Goal: Task Accomplishment & Management: Manage account settings

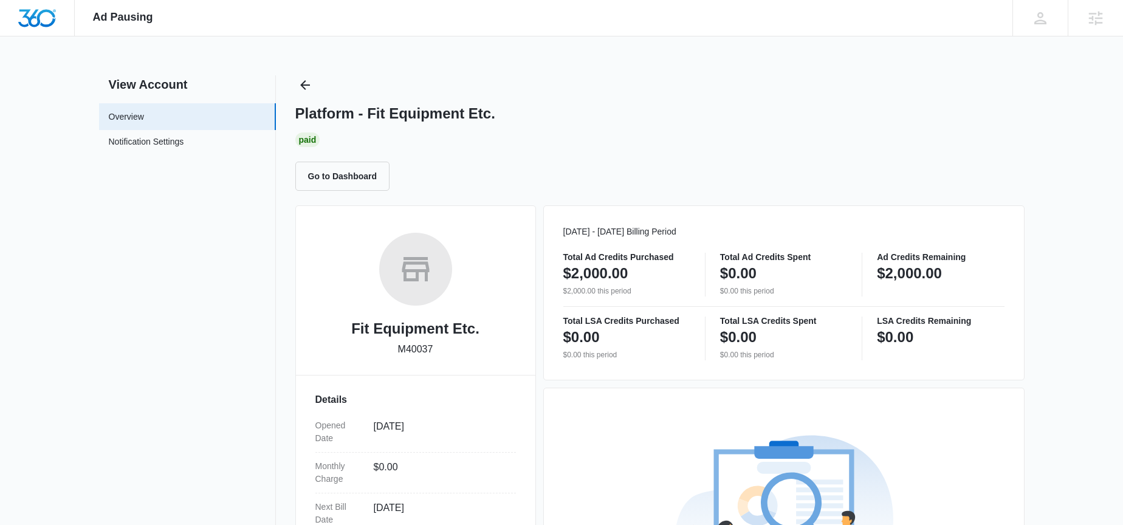
scroll to position [238, 0]
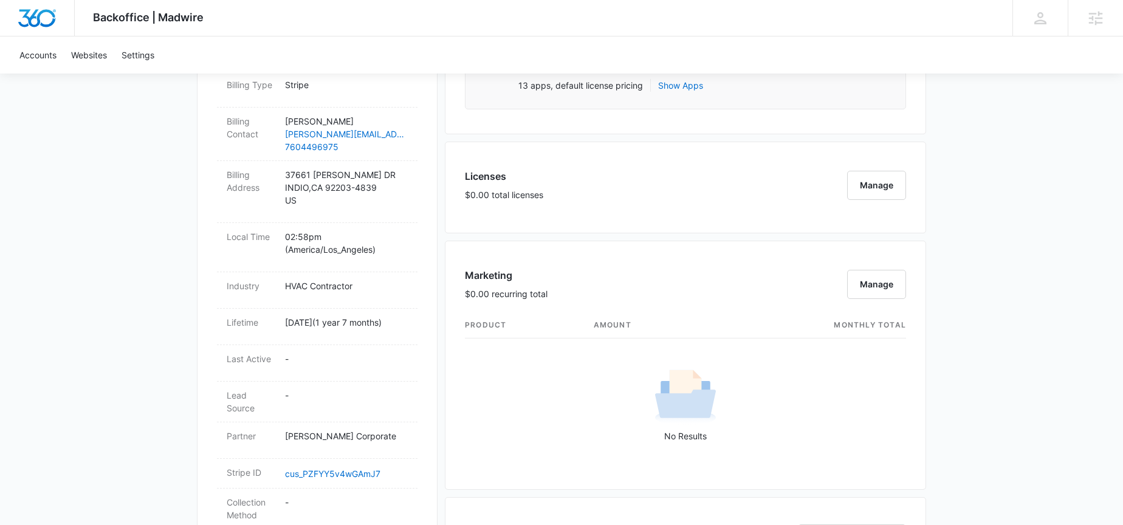
scroll to position [501, 0]
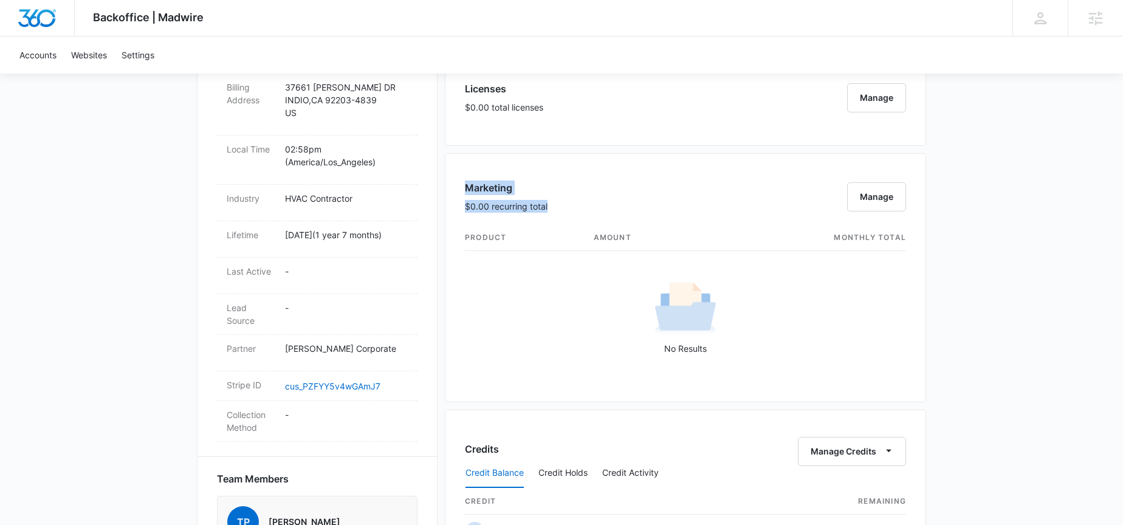
drag, startPoint x: 442, startPoint y: 178, endPoint x: 449, endPoint y: 220, distance: 42.6
click at [449, 220] on div "Paul Mitchell's Air Care Inc. M170930 Details Billing Type Stripe Billing Conta…" at bounding box center [561, 421] width 729 height 1357
click at [449, 220] on div "Marketing $0.00 recurring total Manage product amount monthly total No Results" at bounding box center [685, 277] width 481 height 249
drag, startPoint x: 448, startPoint y: 216, endPoint x: 455, endPoint y: 189, distance: 28.2
click at [455, 189] on div "Marketing $0.00 recurring total Manage product amount monthly total No Results" at bounding box center [685, 277] width 481 height 249
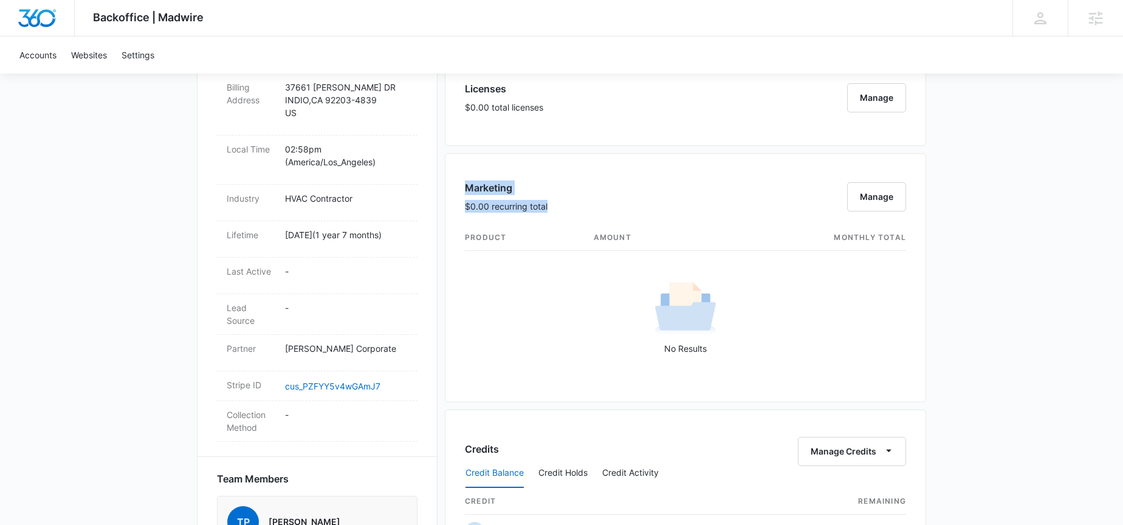
click at [455, 189] on div "Marketing $0.00 recurring total Manage product amount monthly total No Results" at bounding box center [685, 277] width 481 height 249
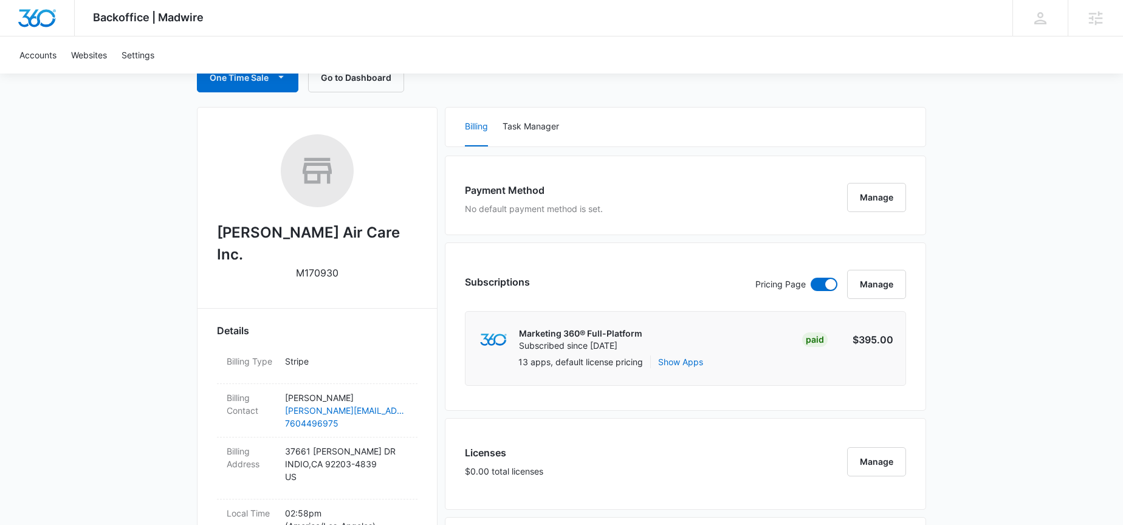
scroll to position [0, 0]
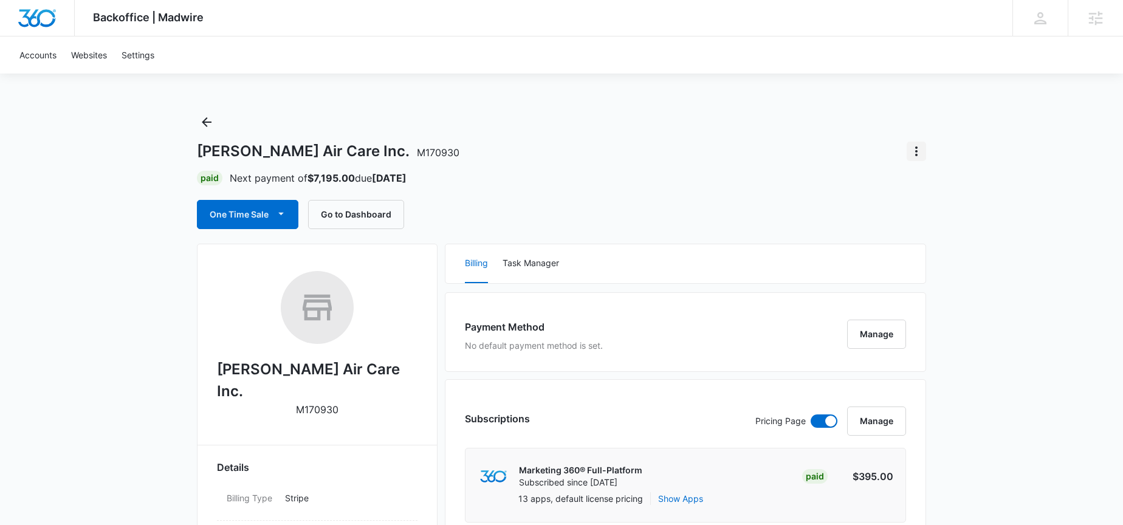
click at [914, 150] on icon "Actions" at bounding box center [916, 151] width 15 height 15
click at [820, 159] on div "Paul Mitchell's Air Care Inc. M170930" at bounding box center [561, 151] width 729 height 19
drag, startPoint x: 453, startPoint y: 156, endPoint x: 184, endPoint y: 148, distance: 269.4
drag, startPoint x: 184, startPoint y: 148, endPoint x: 177, endPoint y: 147, distance: 6.2
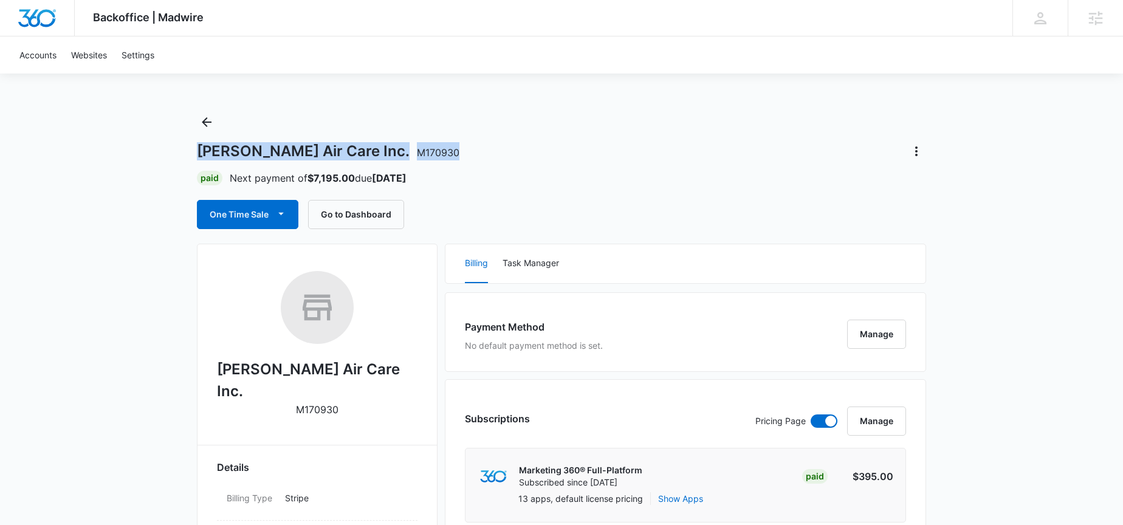
drag, startPoint x: 430, startPoint y: 178, endPoint x: 176, endPoint y: 146, distance: 255.4
click at [450, 164] on div "Paul Mitchell's Air Care Inc. M170930 Paid Next payment of $7,195.00 due Oct 16…" at bounding box center [561, 170] width 729 height 117
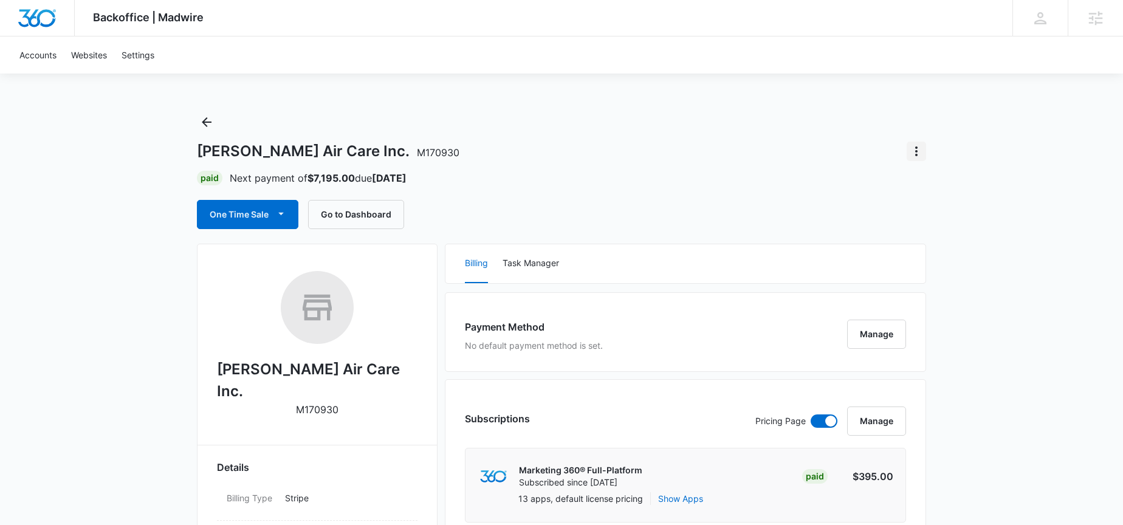
click at [918, 150] on icon "Actions" at bounding box center [916, 151] width 15 height 15
click at [1100, 14] on icon at bounding box center [1096, 18] width 14 height 14
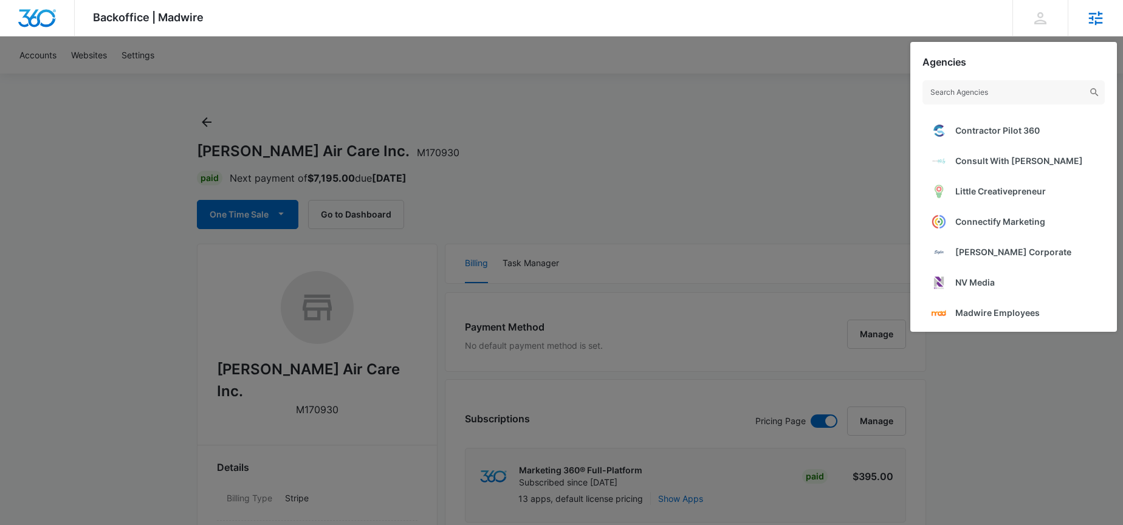
scroll to position [277, 0]
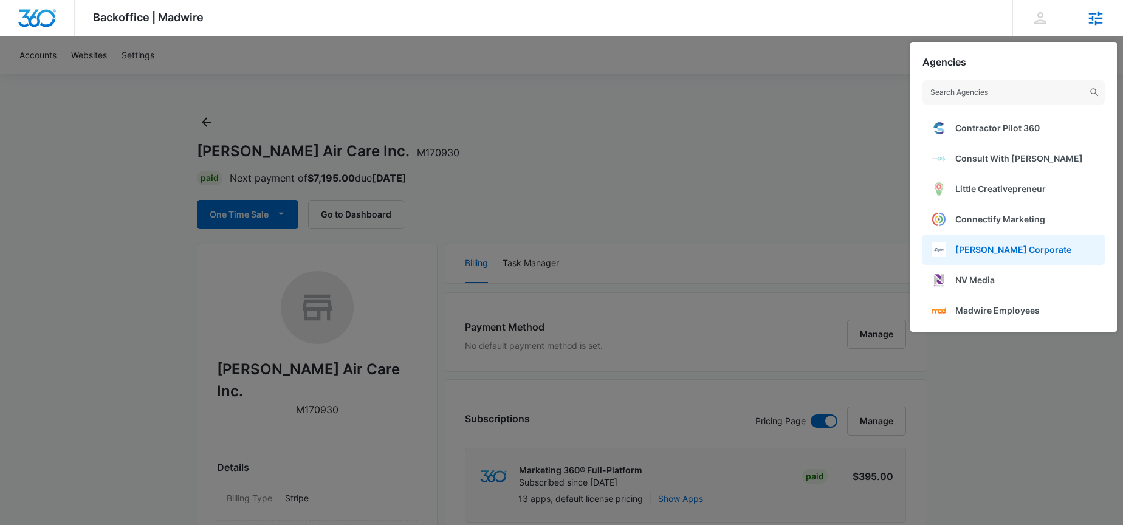
click at [985, 244] on span "[PERSON_NAME] Corporate" at bounding box center [1013, 249] width 116 height 10
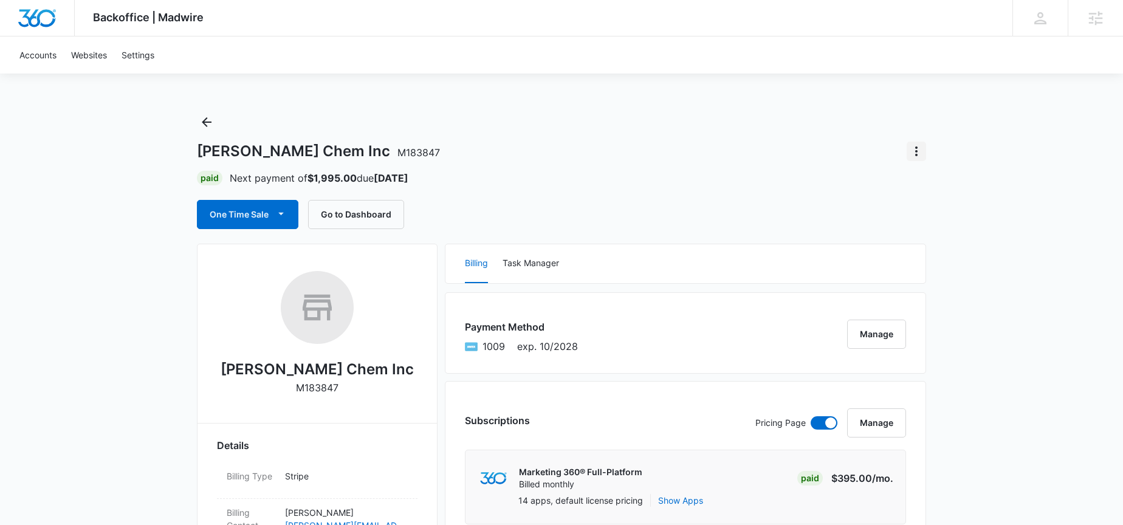
click at [923, 158] on icon "Actions" at bounding box center [916, 151] width 15 height 15
click at [859, 136] on div "[PERSON_NAME] Chem Inc M183847 Close Account Paid Next payment of $1,995.00 due…" at bounding box center [561, 170] width 729 height 117
click at [921, 156] on icon "Actions" at bounding box center [916, 151] width 15 height 15
click at [848, 145] on div "[PERSON_NAME] Chem Inc M183847" at bounding box center [561, 151] width 729 height 19
click at [913, 154] on icon "Actions" at bounding box center [916, 151] width 15 height 15
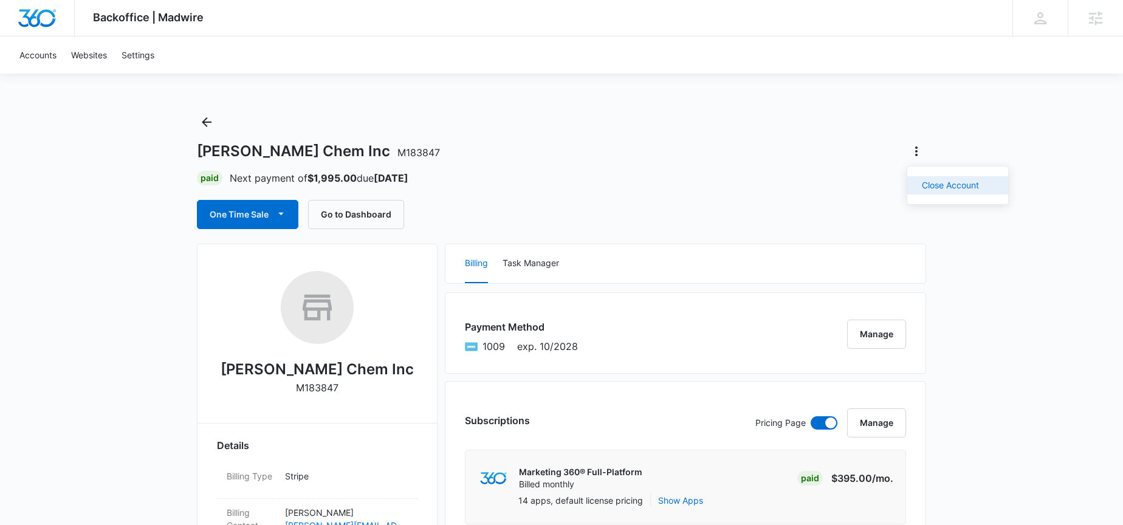
click at [914, 180] on button "Close Account" at bounding box center [957, 185] width 101 height 18
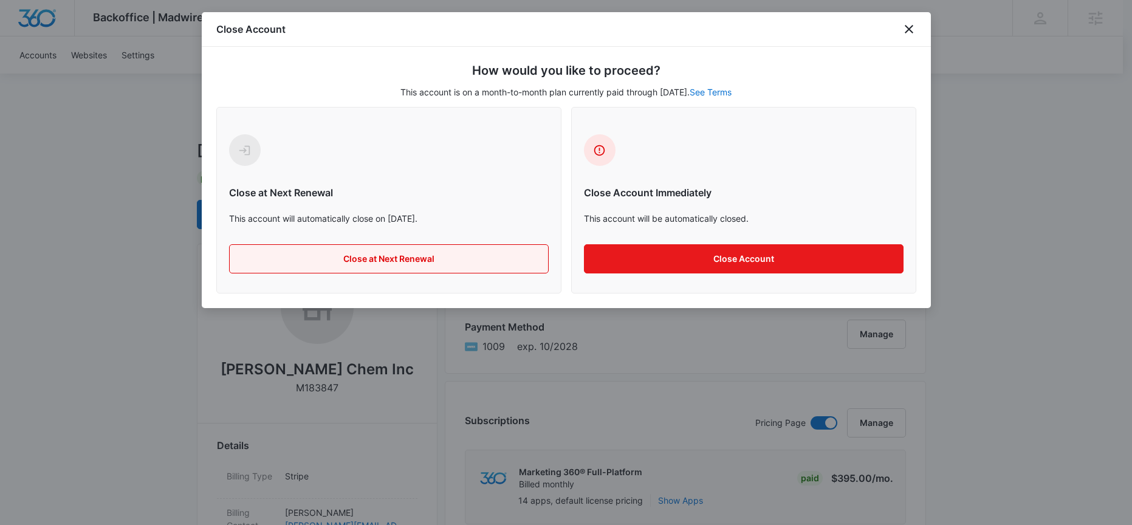
click at [508, 251] on button "Close at Next Renewal" at bounding box center [389, 258] width 320 height 29
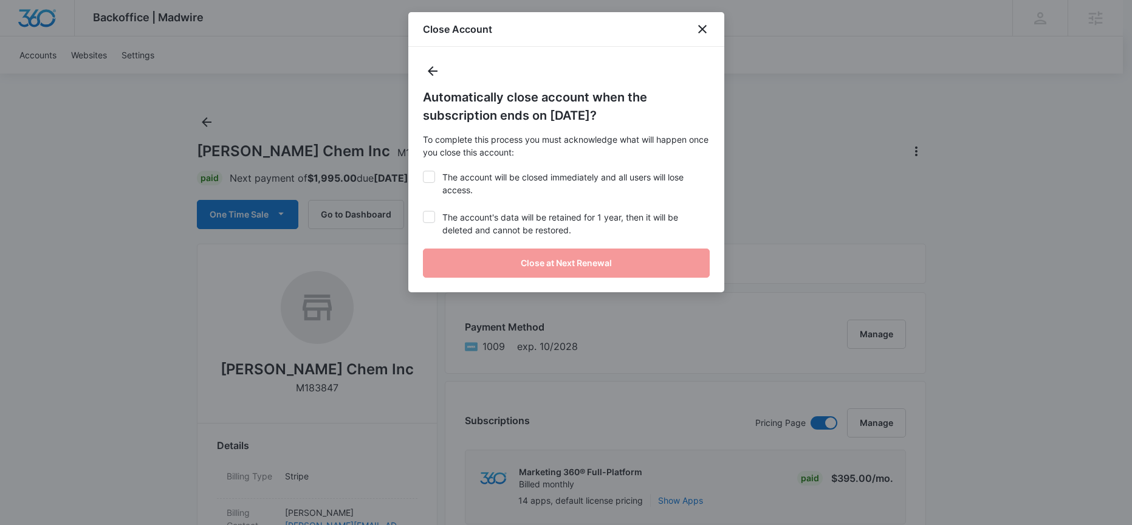
click at [501, 184] on label "The account will be closed immediately and all users will lose access." at bounding box center [566, 184] width 287 height 26
click at [424, 171] on input "The account will be closed immediately and all users will lose access." at bounding box center [423, 171] width 1 height 1
checkbox input "true"
click at [497, 211] on label "The account's data will be retained for 1 year, then it will be deleted and can…" at bounding box center [566, 224] width 287 height 26
click at [424, 211] on input "The account's data will be retained for 1 year, then it will be deleted and can…" at bounding box center [423, 211] width 1 height 1
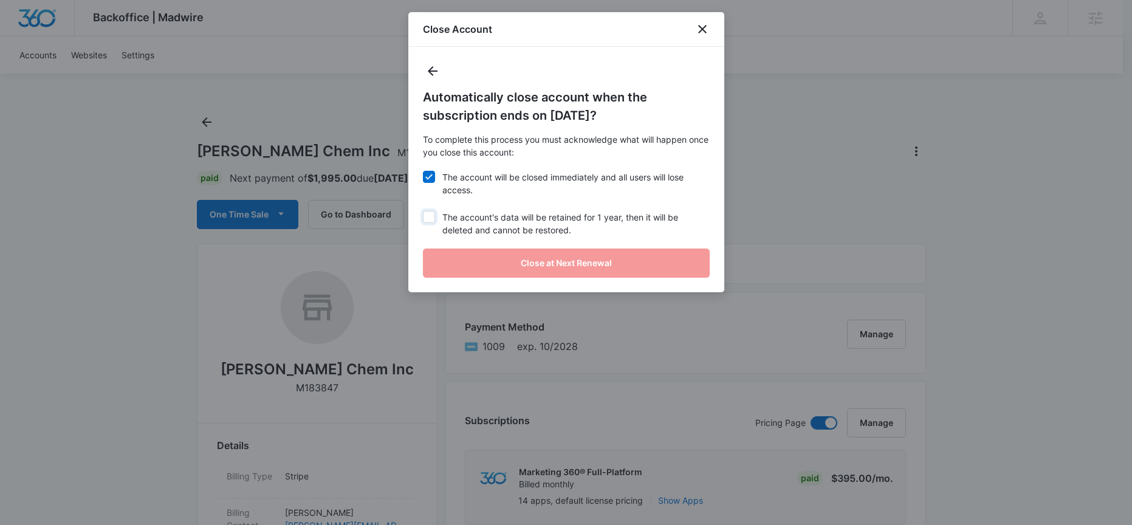
checkbox input "true"
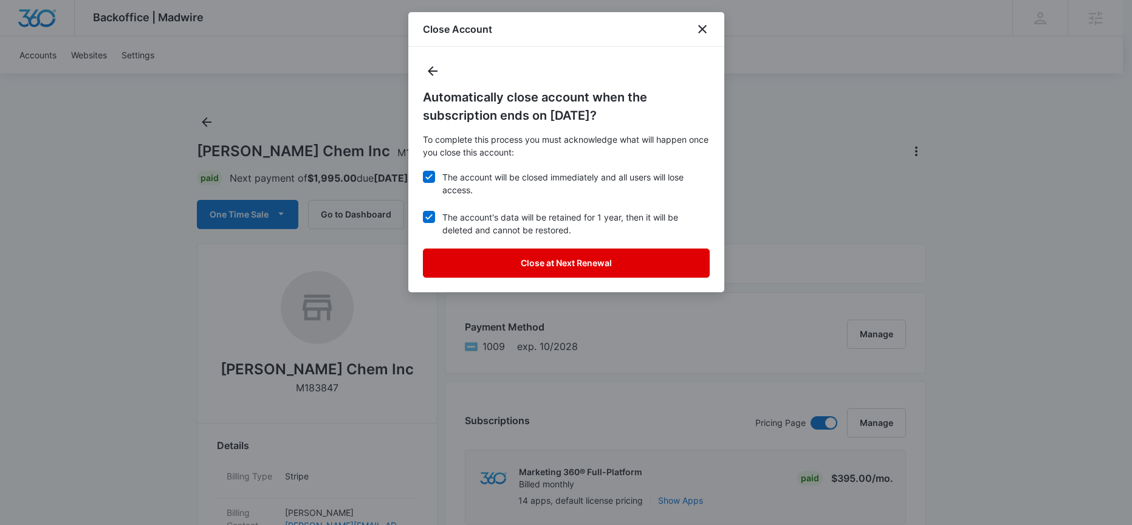
click at [533, 264] on button "Close at Next Renewal" at bounding box center [566, 263] width 287 height 29
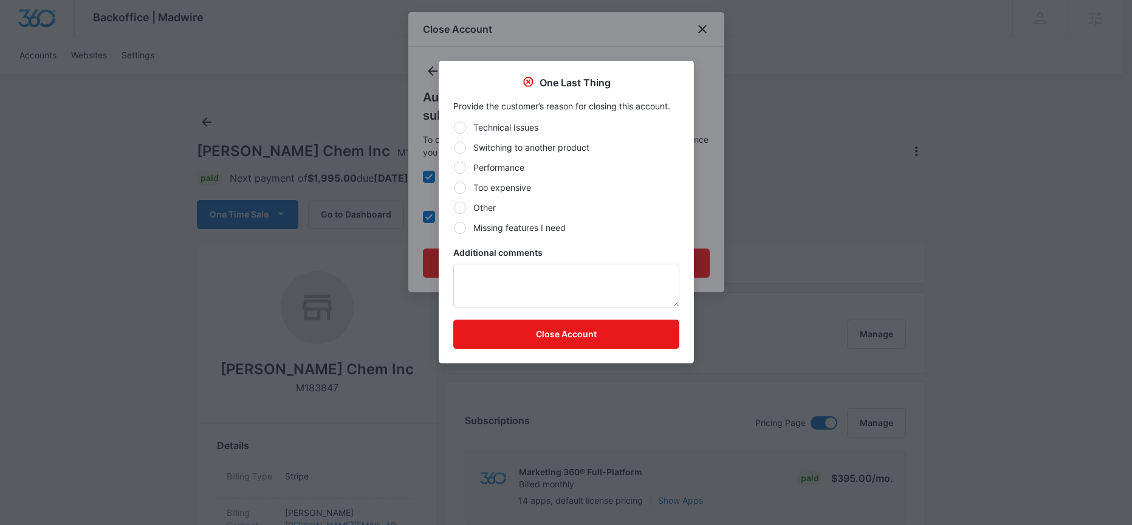
click at [486, 209] on label "Other" at bounding box center [566, 207] width 226 height 13
click at [454, 208] on input "Other" at bounding box center [453, 207] width 1 height 1
radio input "true"
click at [587, 337] on button "Close Account" at bounding box center [566, 334] width 226 height 29
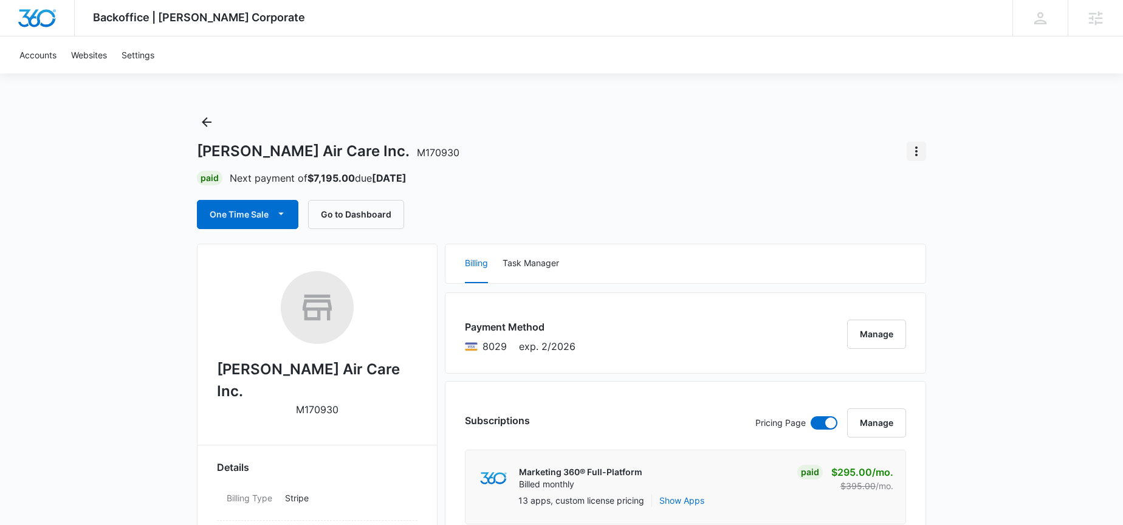
click at [920, 145] on icon "Actions" at bounding box center [916, 151] width 15 height 15
click at [867, 159] on div "[PERSON_NAME] Air Care Inc. M170930 Close Account" at bounding box center [561, 151] width 729 height 19
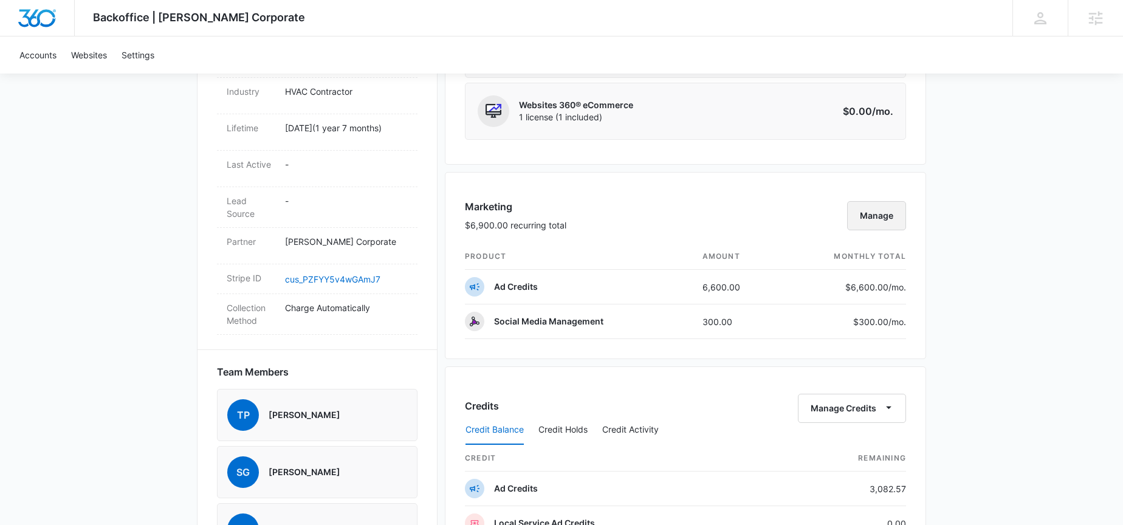
click at [877, 219] on button "Manage" at bounding box center [876, 215] width 59 height 29
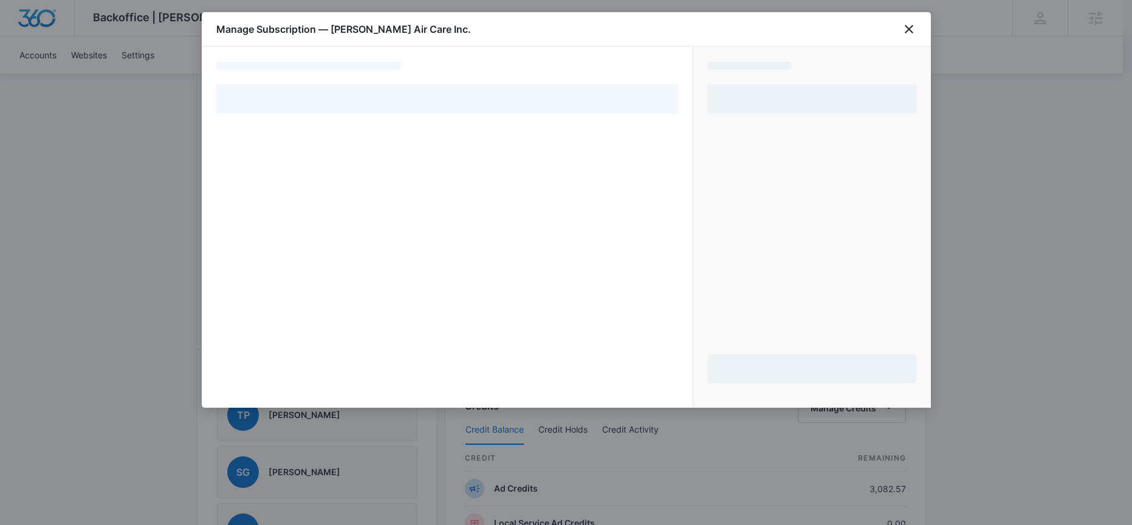
select select "pm_1OkWTtA4n8RTgNjUbagTDj2Y"
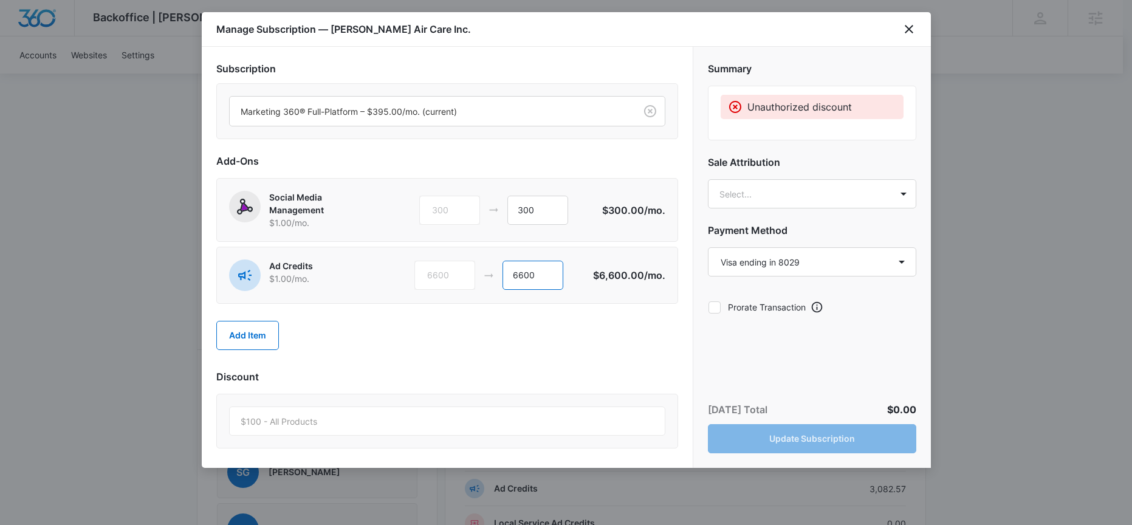
drag, startPoint x: 518, startPoint y: 274, endPoint x: 512, endPoint y: 274, distance: 6.7
click at [512, 274] on input "6600" at bounding box center [533, 275] width 61 height 29
type input "3600"
click at [599, 326] on div "Add Item" at bounding box center [447, 335] width 462 height 53
click at [765, 188] on body "Backoffice | [PERSON_NAME] Corporate Apps Settings [PERSON_NAME] [PERSON_NAME][…" at bounding box center [566, 231] width 1132 height 1679
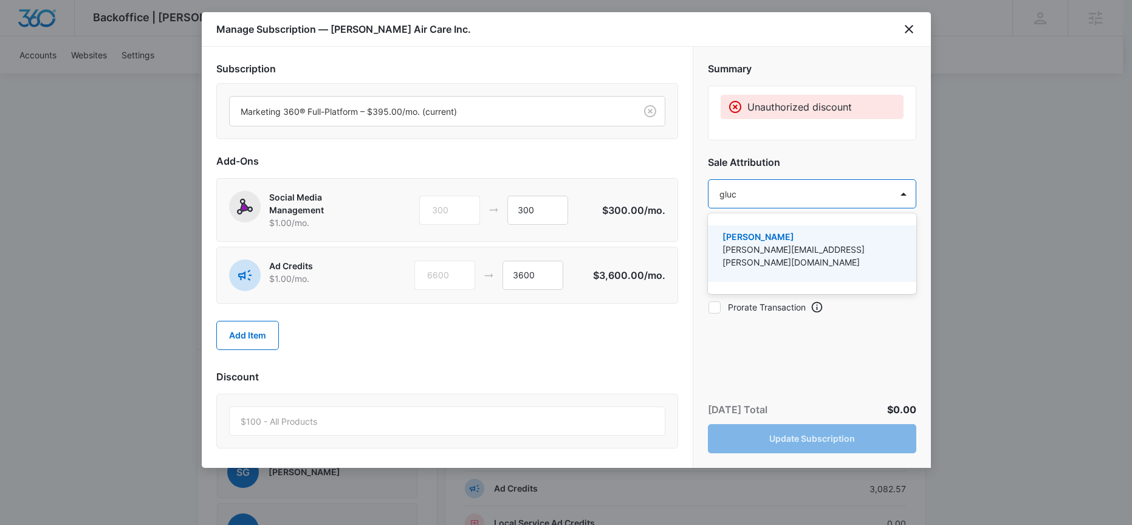
type input "[PERSON_NAME]"
click at [764, 243] on p "[PERSON_NAME][EMAIL_ADDRESS][PERSON_NAME][DOMAIN_NAME]" at bounding box center [811, 256] width 177 height 26
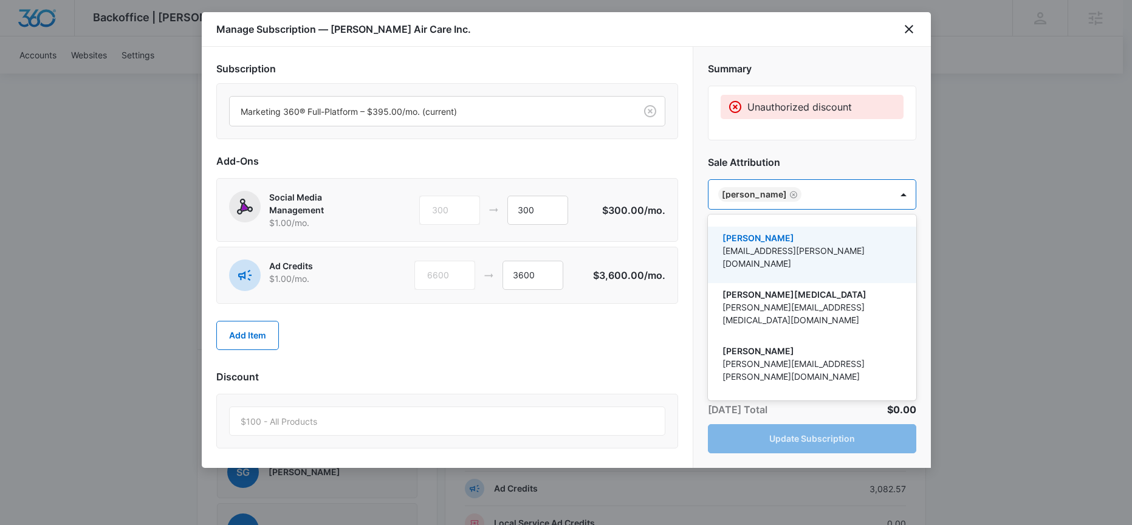
click at [808, 140] on div at bounding box center [566, 262] width 1132 height 525
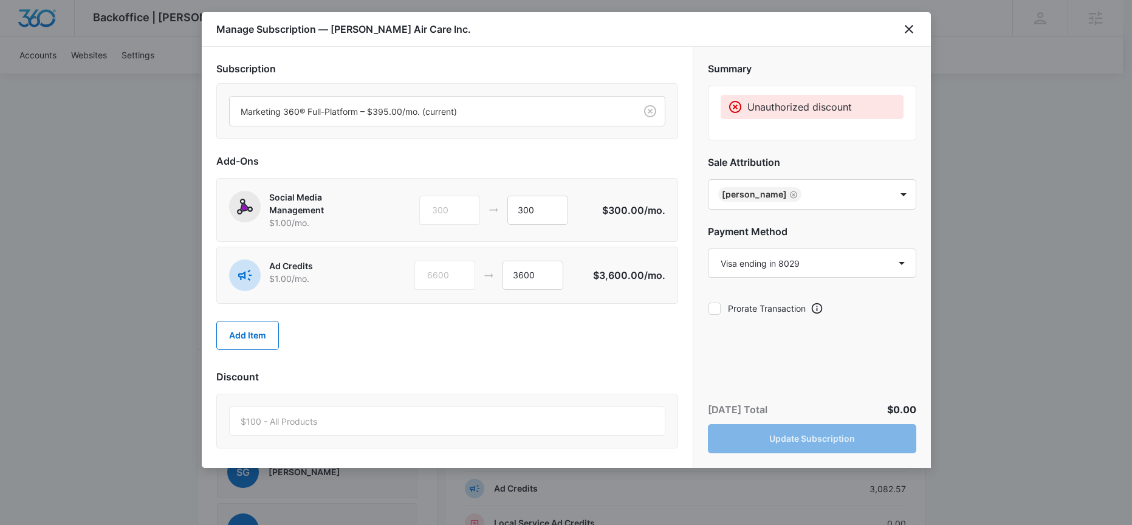
drag, startPoint x: 473, startPoint y: 33, endPoint x: 330, endPoint y: 33, distance: 143.4
click at [330, 33] on div "Manage Subscription — [PERSON_NAME] Air Care Inc." at bounding box center [566, 29] width 729 height 35
copy h1 "[PERSON_NAME] Air Care Inc."
